Goal: Task Accomplishment & Management: Manage account settings

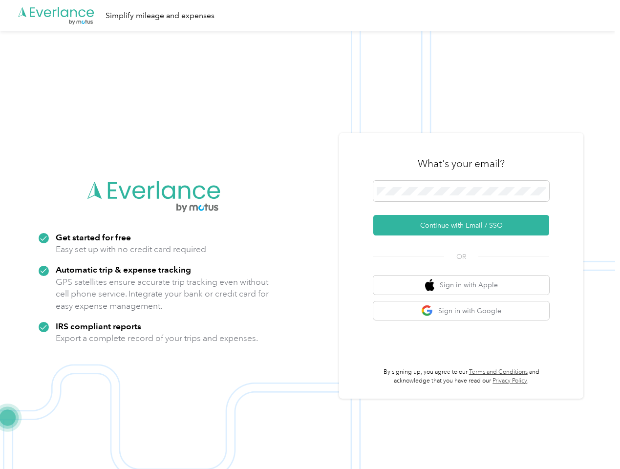
click at [310, 235] on img at bounding box center [307, 265] width 615 height 469
click at [310, 16] on div ".cls-1 { fill: #00adee; } .cls-2 { fill: #fff; } .cls-3 { fill: #707372; } .cls…" at bounding box center [307, 15] width 615 height 31
click at [465, 225] on button "Continue with Email / SSO" at bounding box center [461, 225] width 176 height 21
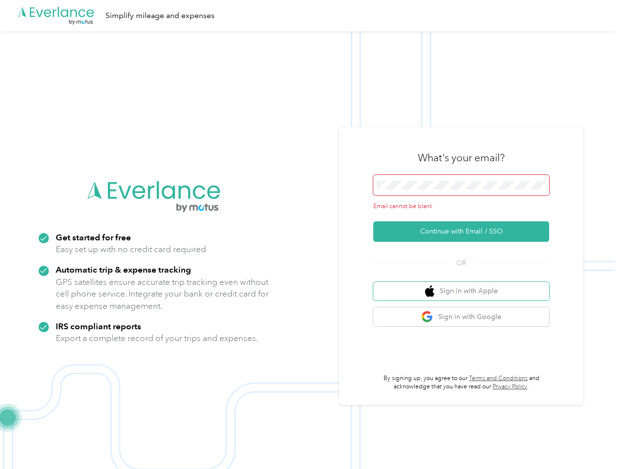
click at [465, 285] on button "Sign in with Apple" at bounding box center [461, 291] width 176 height 19
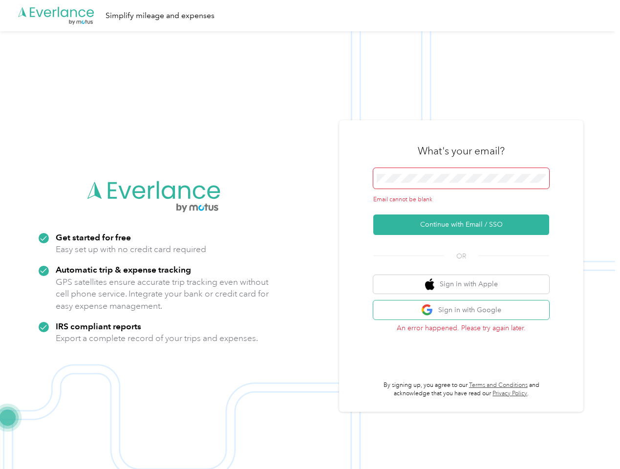
click at [465, 311] on button "Sign in with Google" at bounding box center [461, 310] width 176 height 19
